Goal: Task Accomplishment & Management: Use online tool/utility

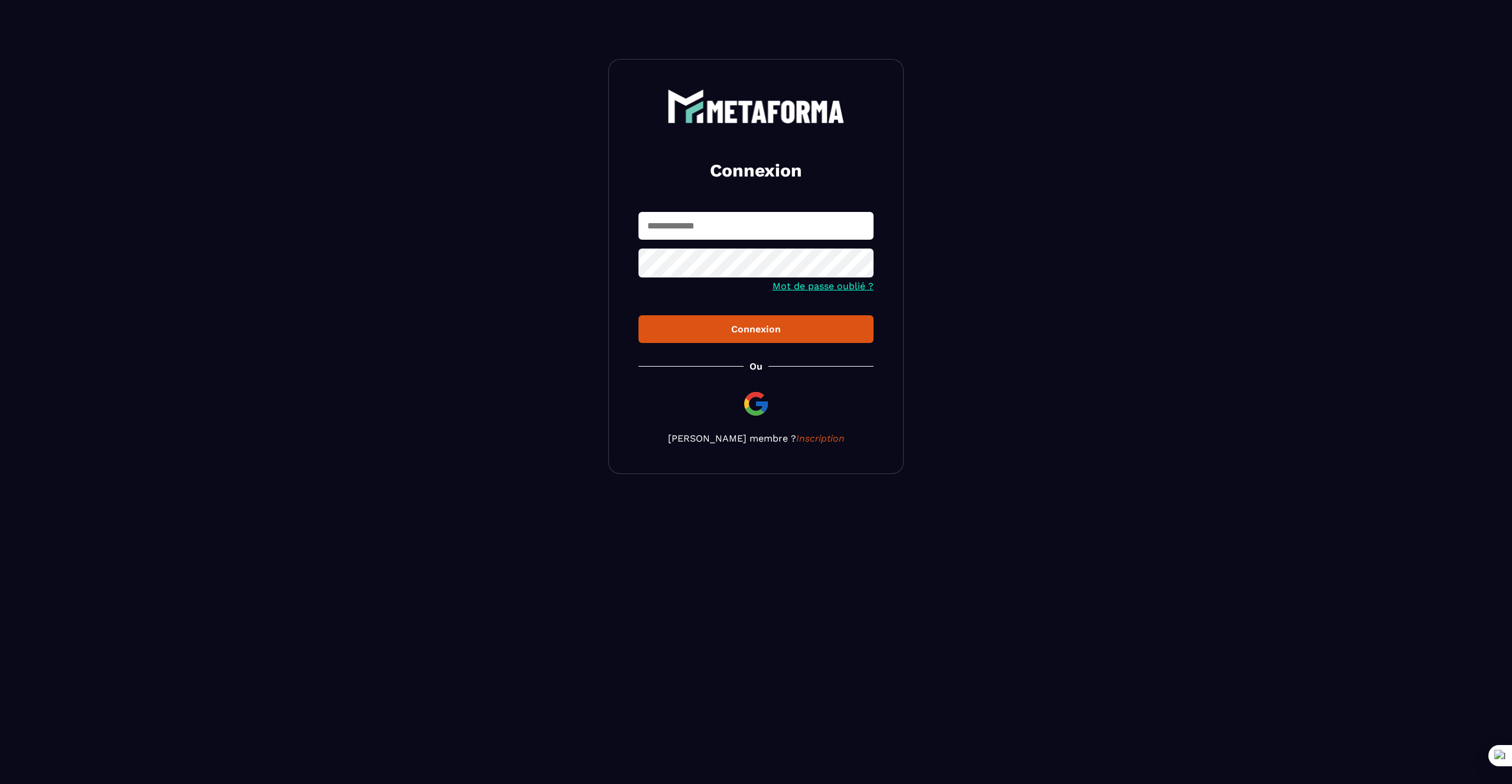
click at [687, 221] on input "text" at bounding box center [756, 225] width 235 height 28
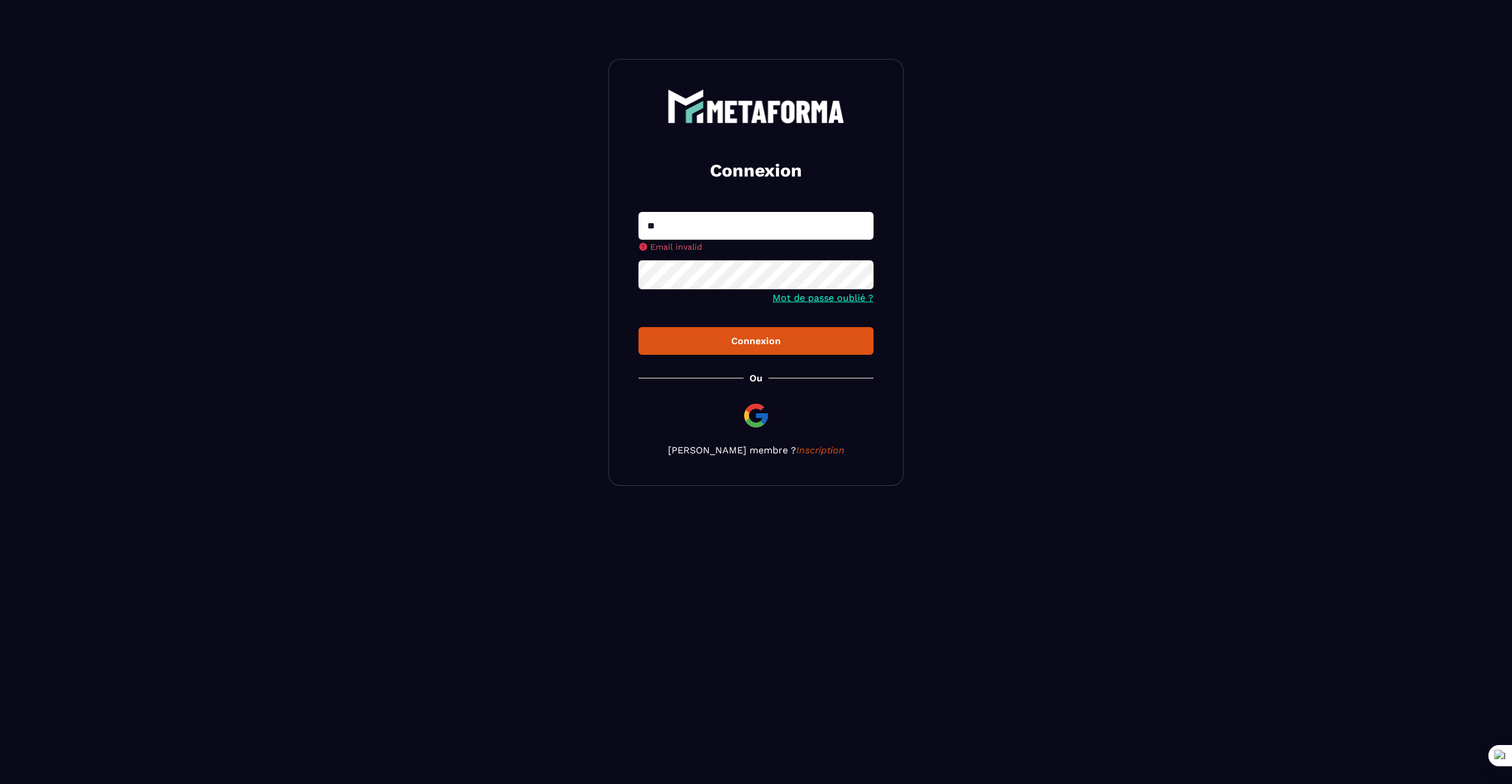
type input "**********"
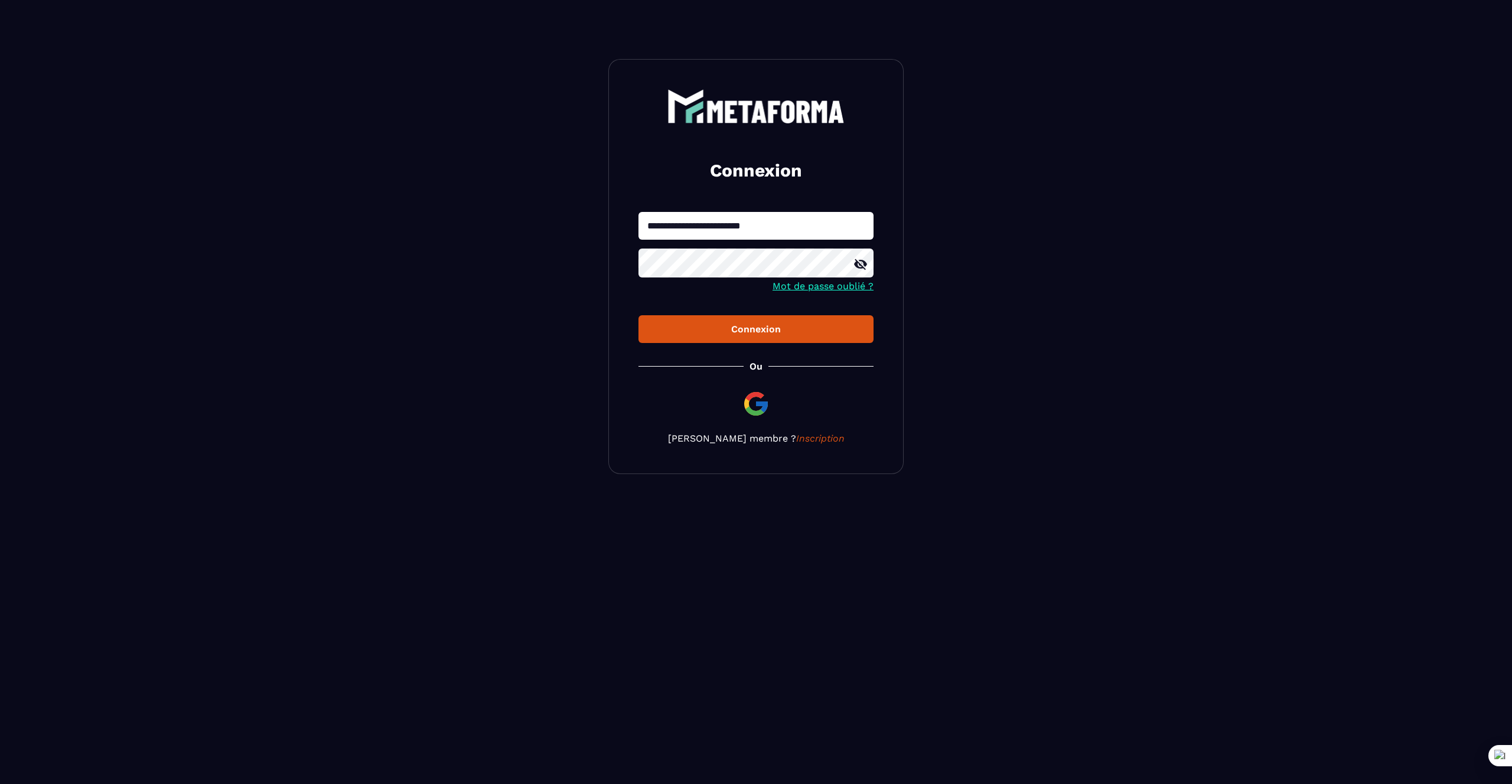
click at [715, 324] on div "Connexion" at bounding box center [756, 329] width 216 height 11
